Goal: Task Accomplishment & Management: Complete application form

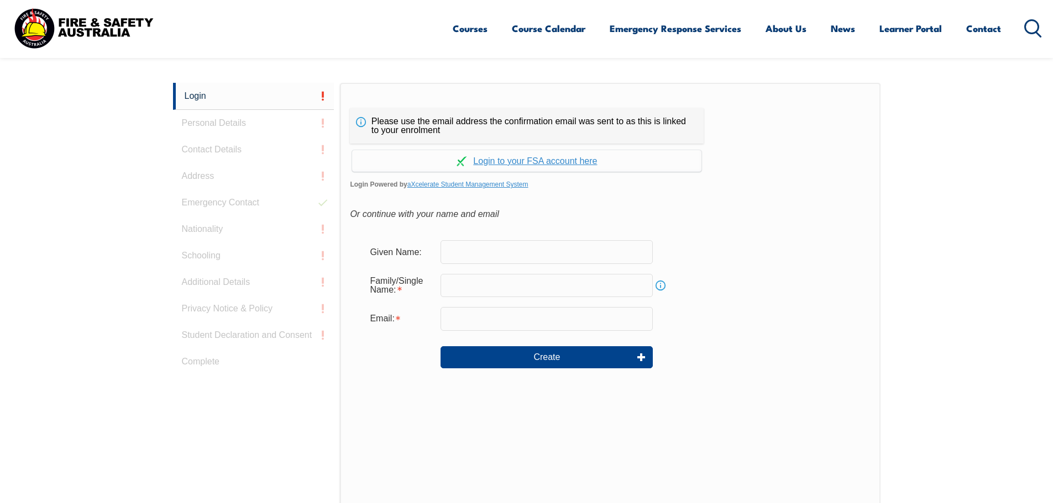
scroll to position [294, 0]
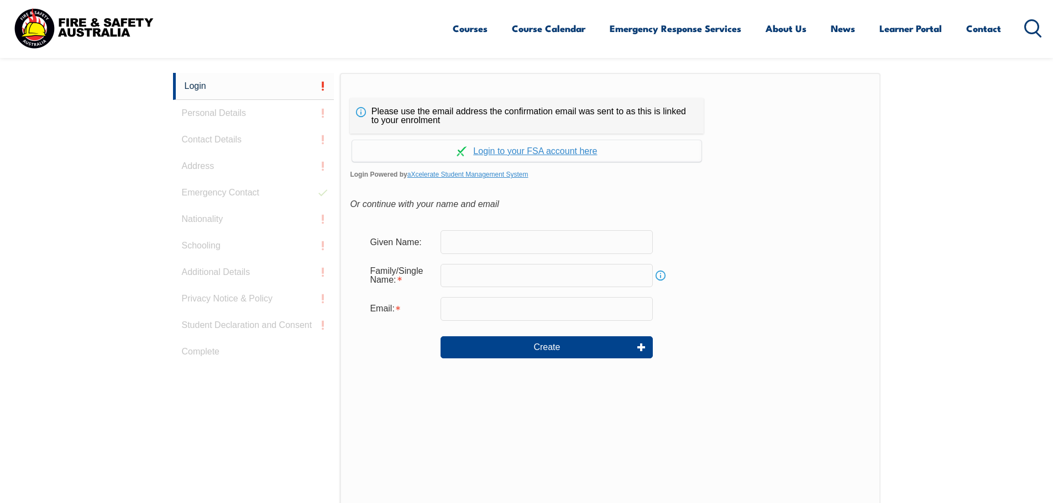
click at [489, 246] on input "text" at bounding box center [546, 241] width 212 height 23
type input "Shekhar"
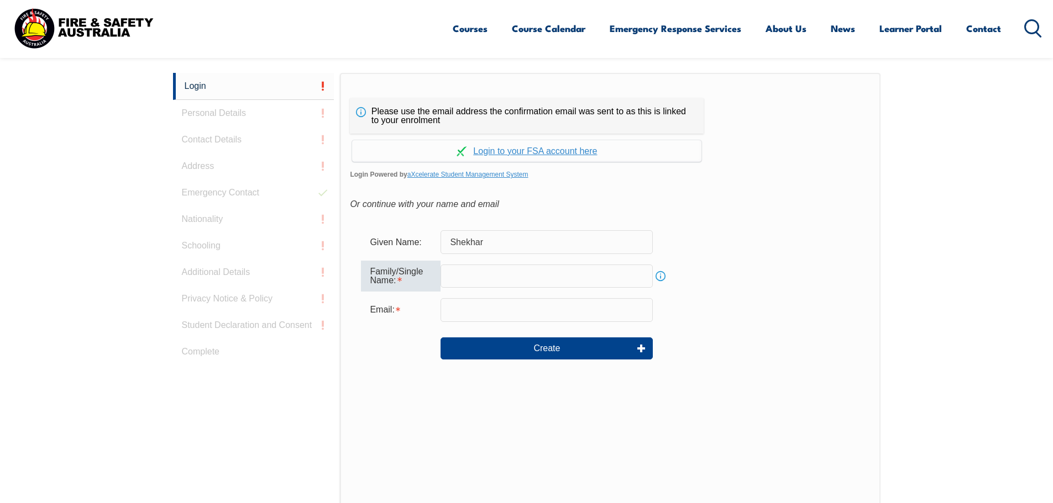
click at [506, 277] on input "text" at bounding box center [546, 276] width 212 height 23
type input "Bastola"
click at [511, 308] on input "email" at bounding box center [546, 309] width 212 height 23
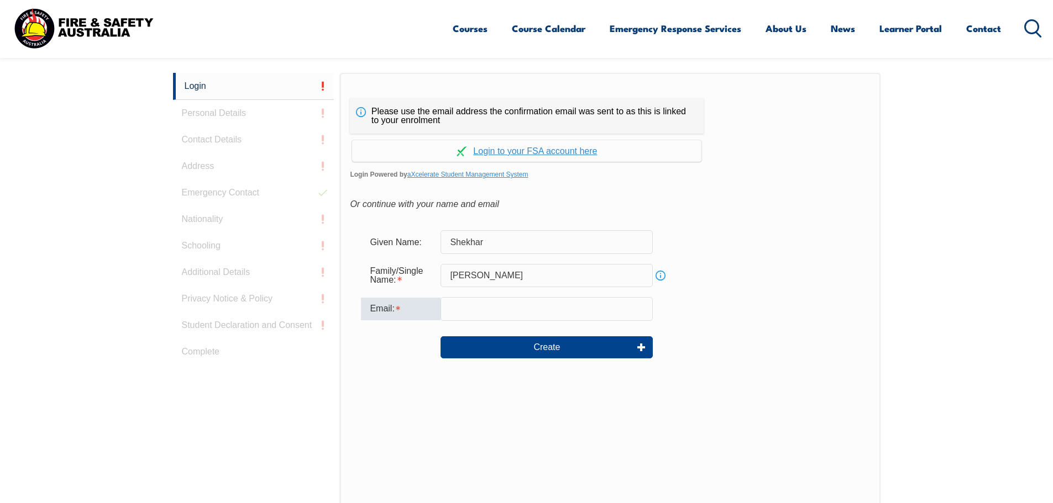
type input "shekhar.bastola@tollgroup.com.au"
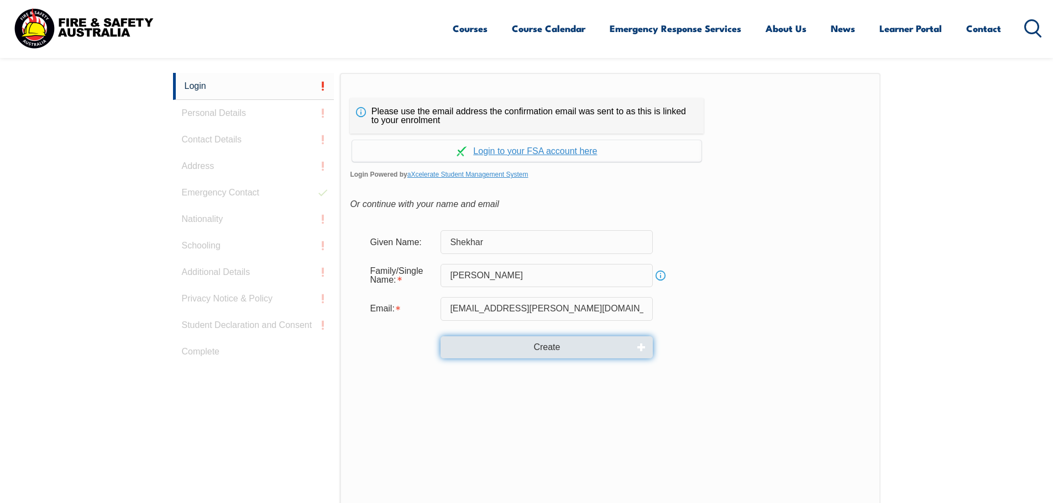
click at [541, 346] on button "Create" at bounding box center [546, 347] width 212 height 22
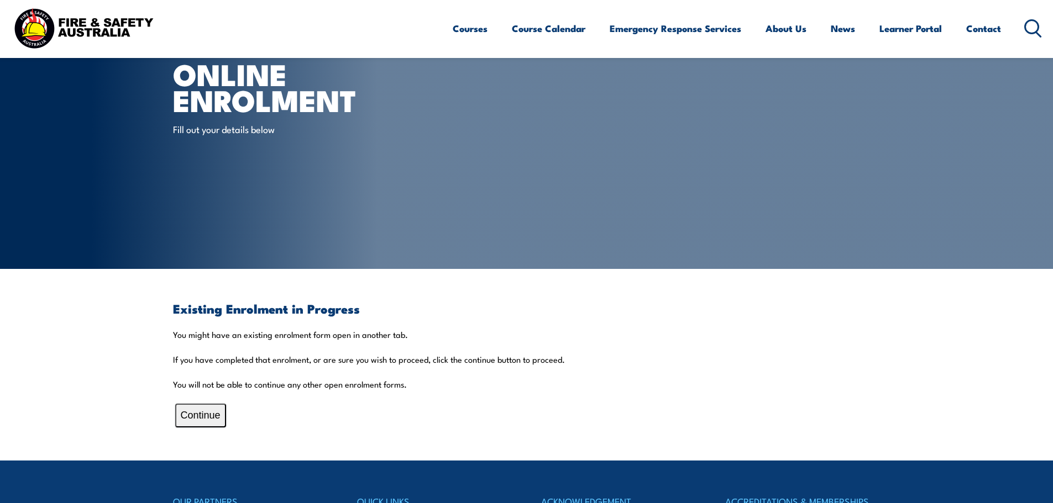
scroll to position [166, 0]
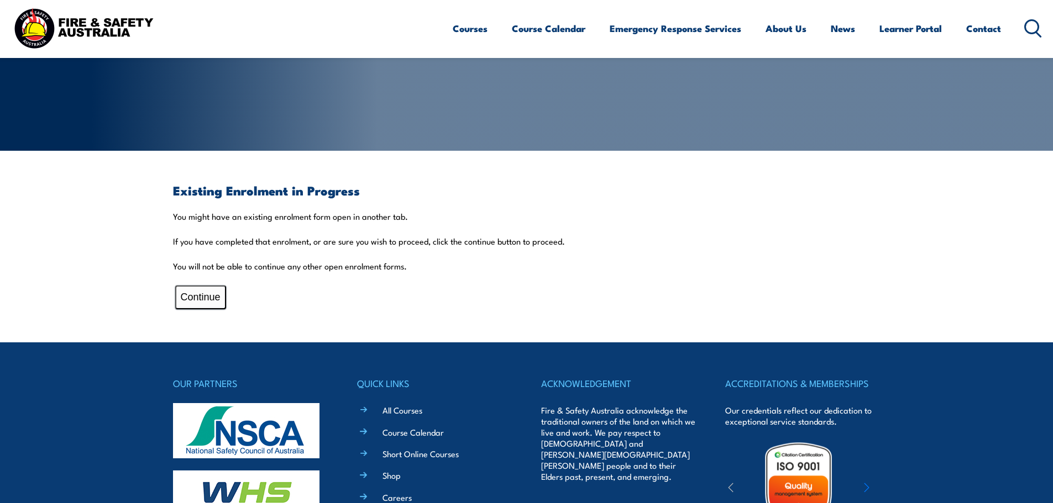
click at [202, 301] on button "Continue" at bounding box center [200, 298] width 51 height 24
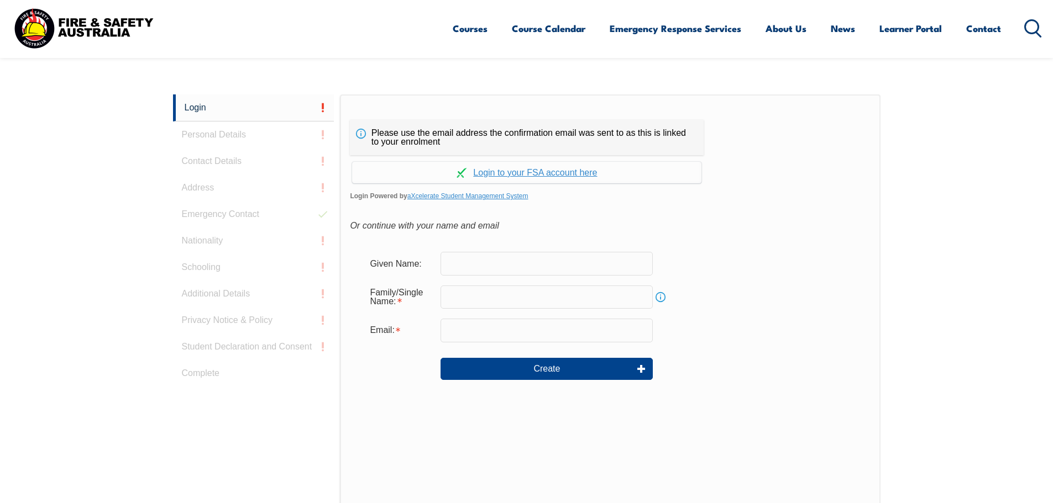
scroll to position [294, 0]
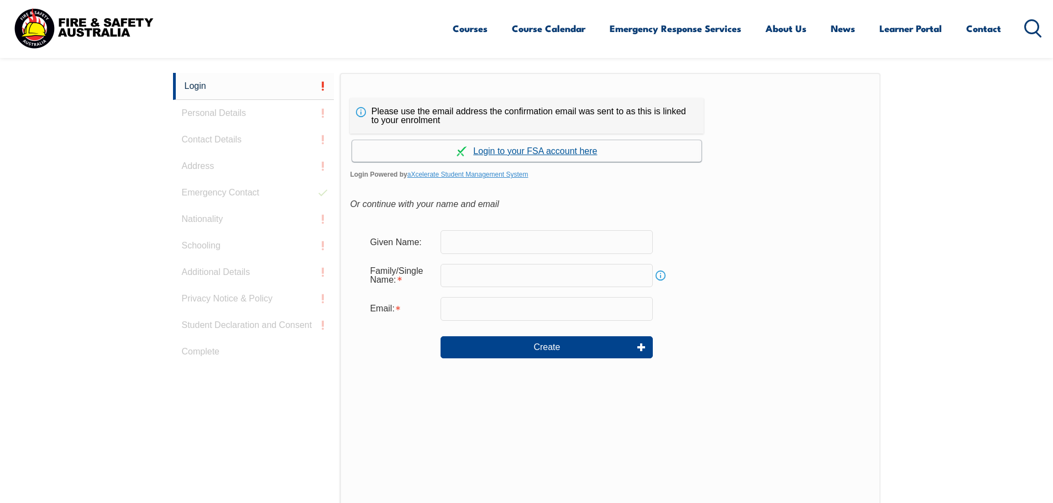
click at [530, 150] on link "Continue with aXcelerate" at bounding box center [526, 151] width 349 height 22
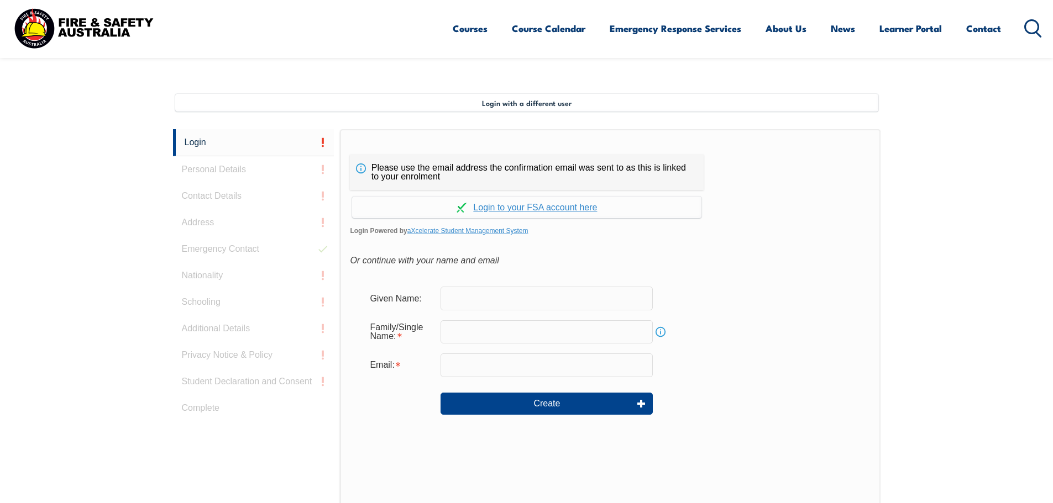
scroll to position [301, 0]
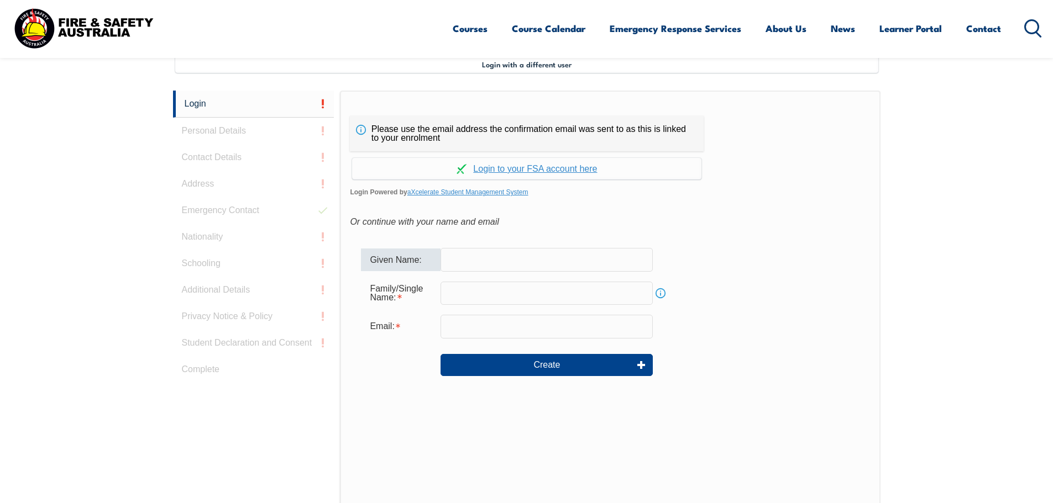
click at [543, 258] on input "text" at bounding box center [546, 259] width 212 height 23
type input "Shekhar"
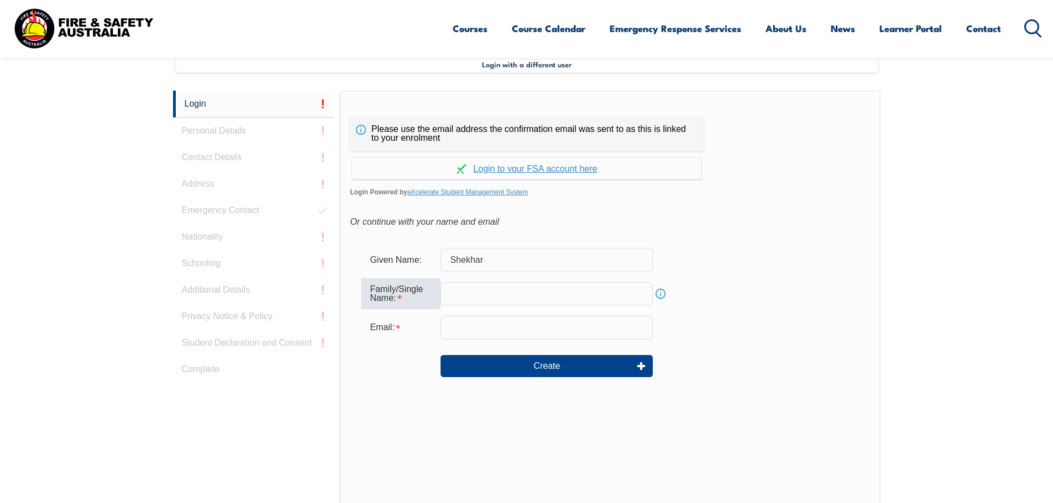
click at [492, 291] on input "text" at bounding box center [546, 293] width 212 height 23
type input "[PERSON_NAME]"
click at [498, 329] on input "email" at bounding box center [546, 327] width 212 height 23
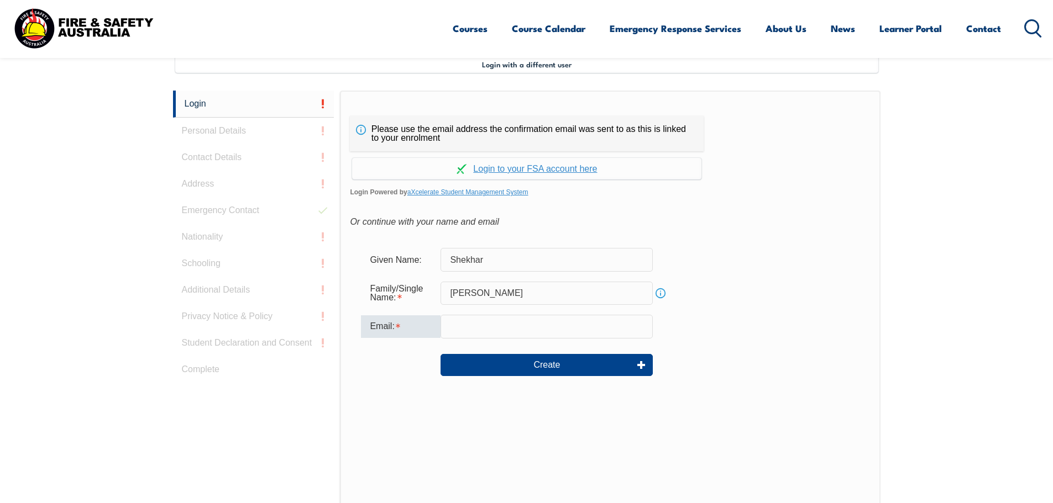
type input "shekhar.bastola@tollgroup.com.au"
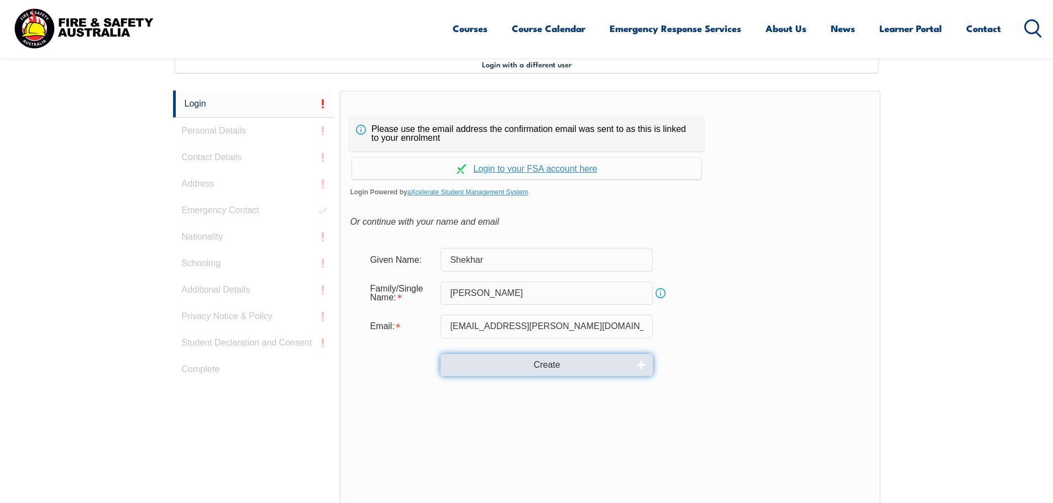
click at [543, 366] on button "Create" at bounding box center [546, 365] width 212 height 22
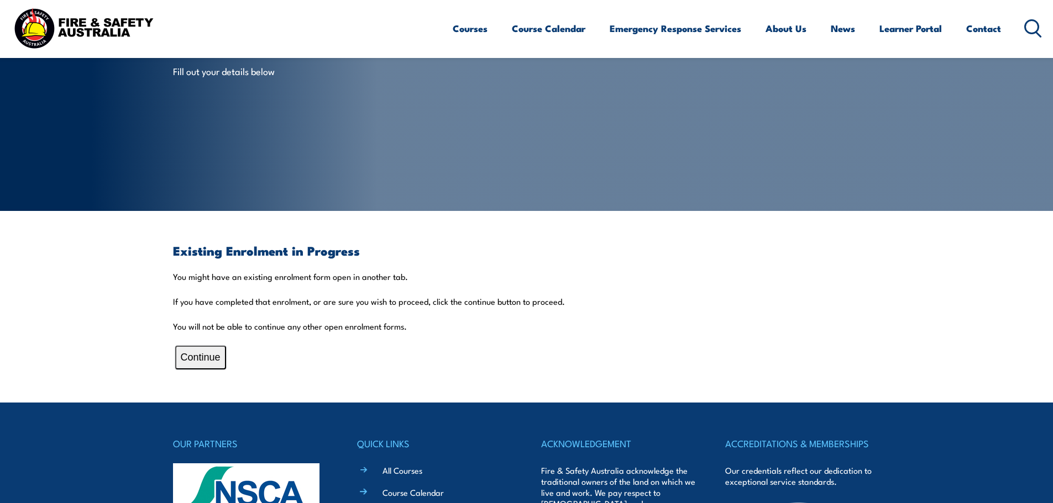
scroll to position [111, 0]
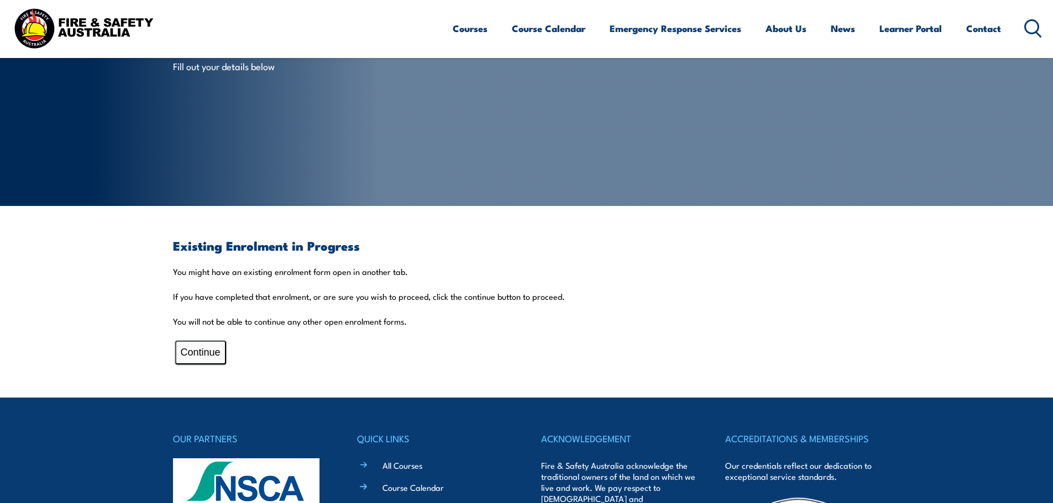
click at [202, 353] on button "Continue" at bounding box center [200, 353] width 51 height 24
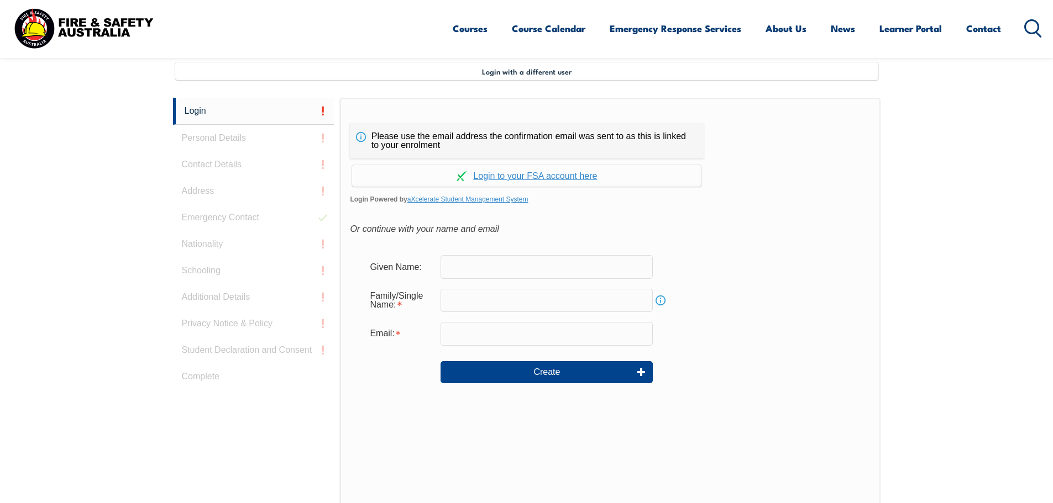
scroll to position [301, 0]
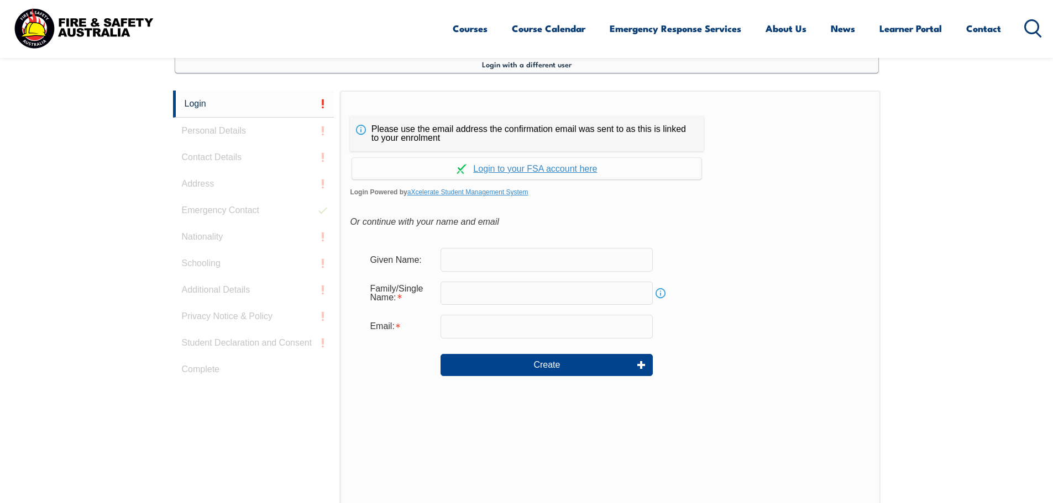
click at [548, 62] on span "Login with a different user" at bounding box center [527, 64] width 90 height 9
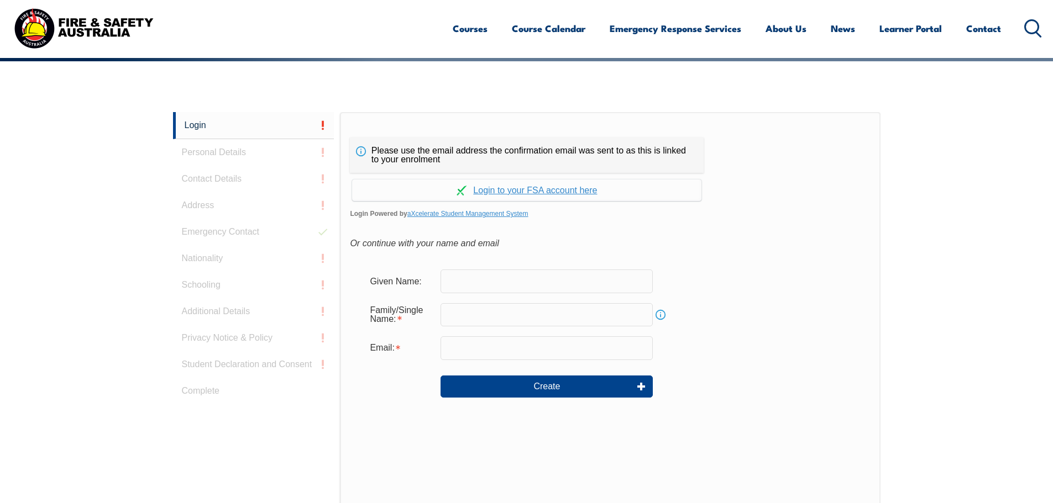
scroll to position [294, 0]
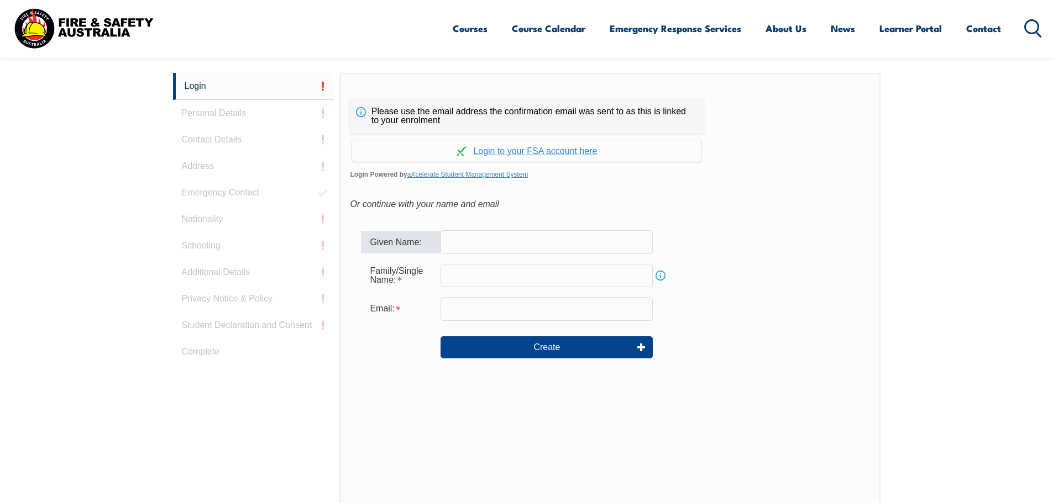
click at [504, 240] on input "text" at bounding box center [546, 241] width 212 height 23
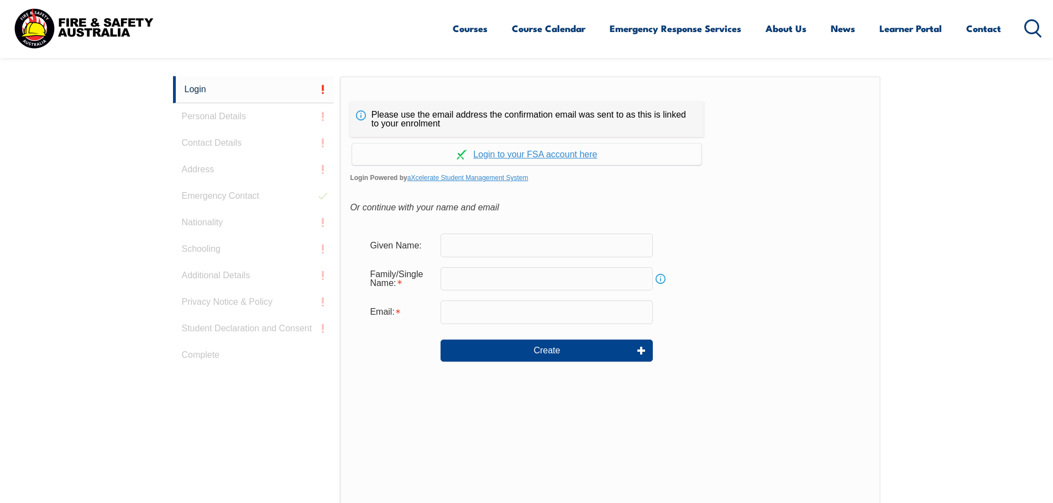
scroll to position [294, 0]
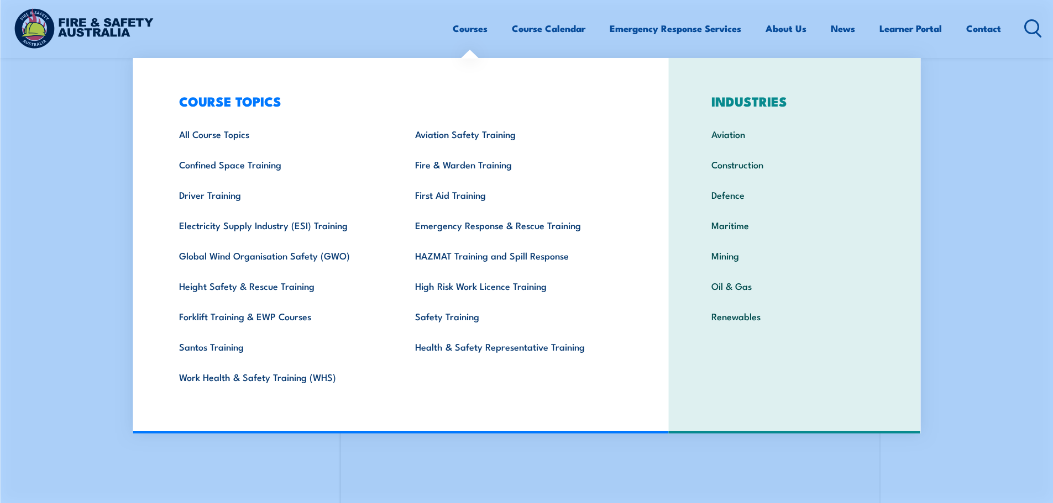
click at [466, 27] on link "Courses" at bounding box center [470, 28] width 35 height 29
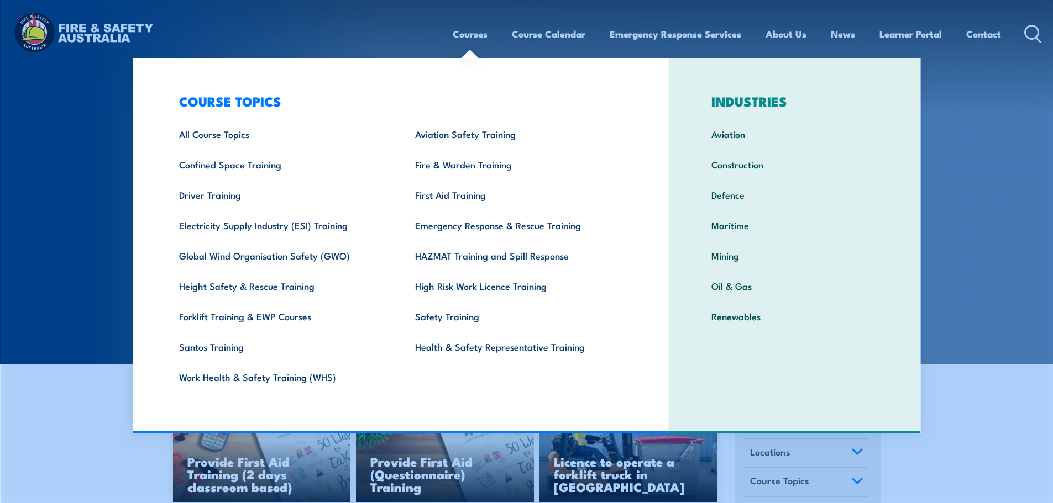
click at [468, 36] on link "Courses" at bounding box center [470, 33] width 35 height 29
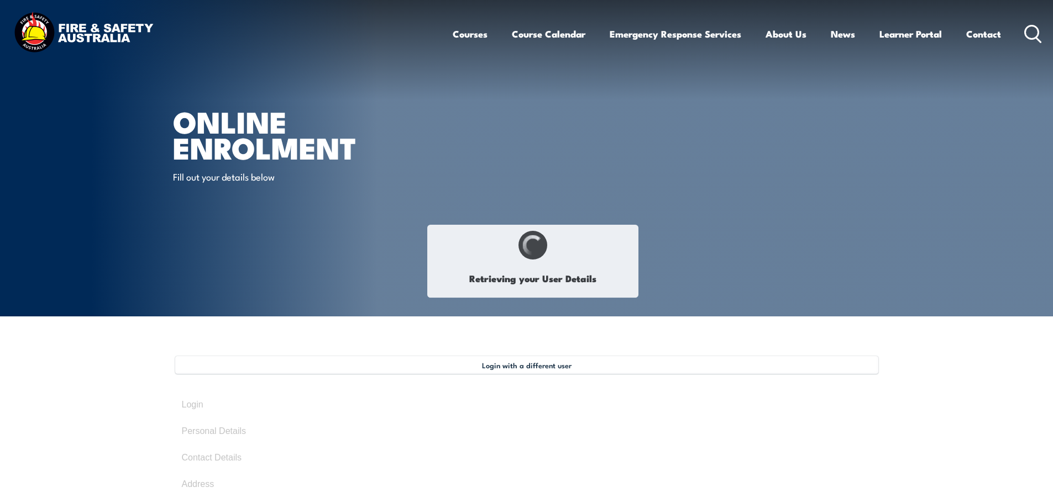
select select "Mr"
type input "Shekhar"
type input "[PERSON_NAME]"
type input "[DATE]"
select select "M"
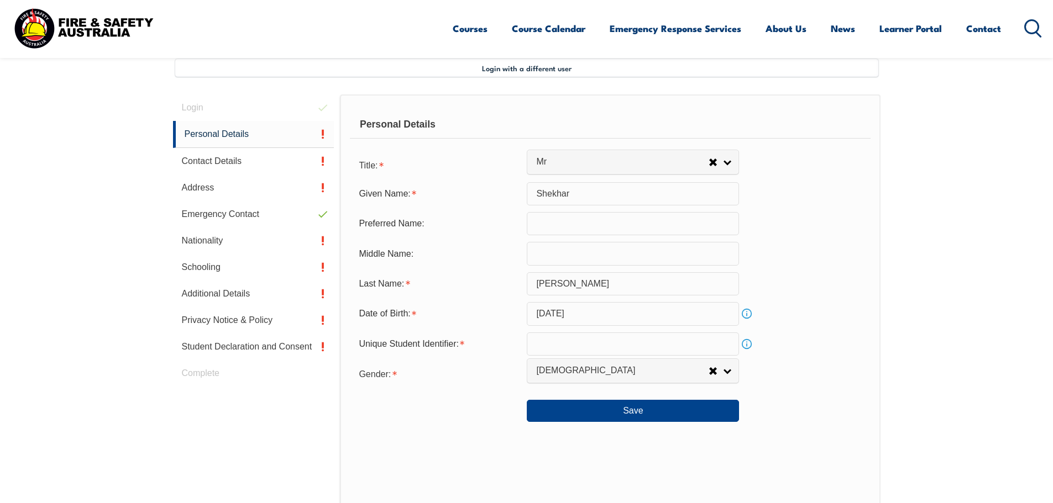
scroll to position [301, 0]
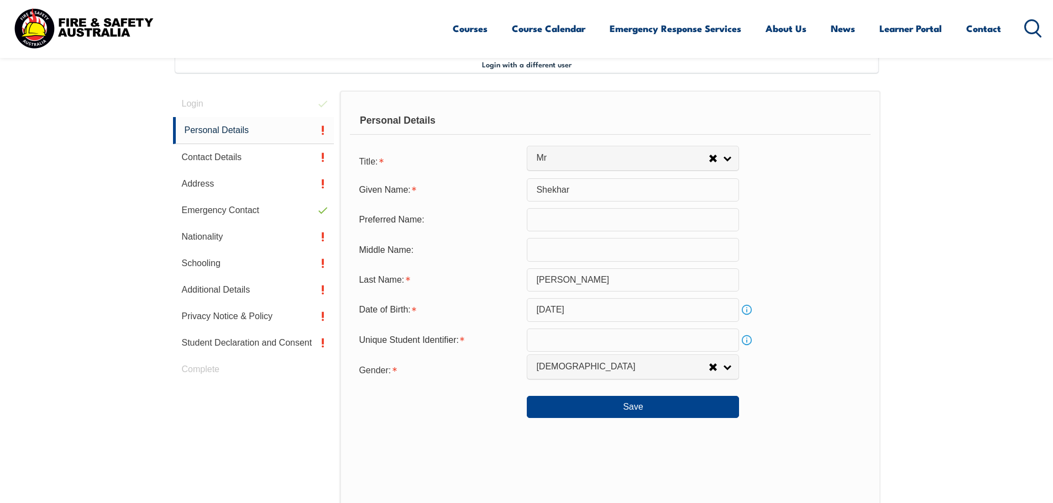
click at [749, 341] on link "Info" at bounding box center [746, 340] width 15 height 15
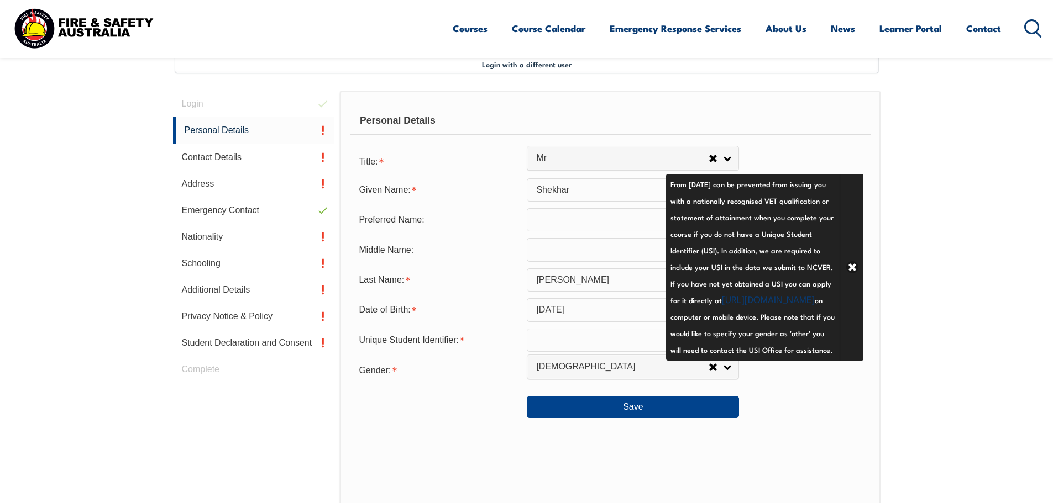
click at [722, 306] on link "[URL][DOMAIN_NAME]" at bounding box center [768, 298] width 93 height 13
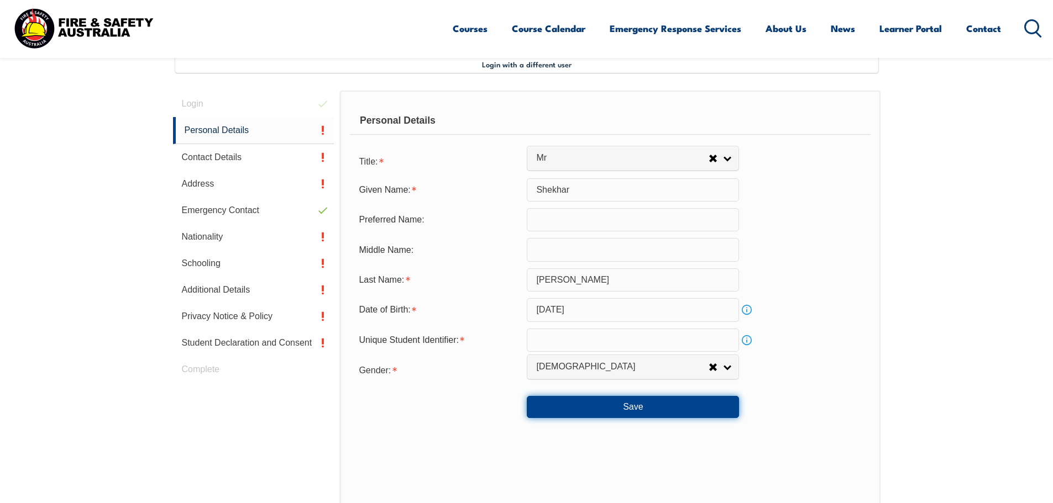
click at [635, 407] on button "Save" at bounding box center [633, 407] width 212 height 22
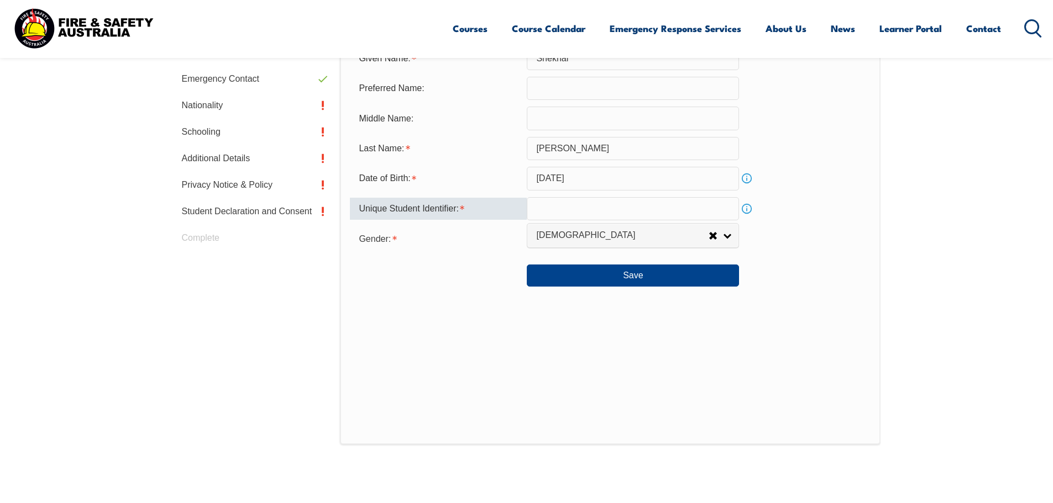
scroll to position [243, 0]
